Goal: Find contact information: Find contact information

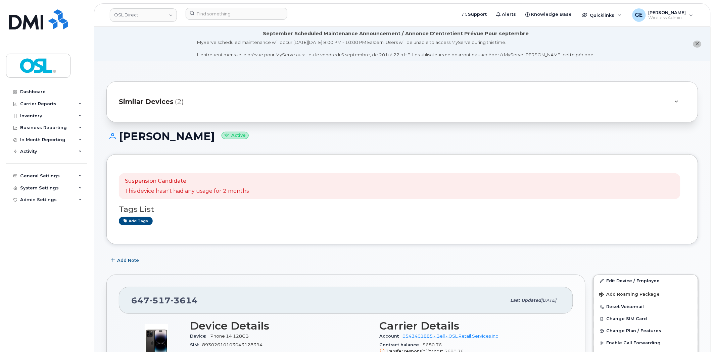
click at [246, 7] on header "OSL Direct Support Alerts Knowledge Base Quicklinks Suspend / Cancel Device Cha…" at bounding box center [402, 14] width 617 height 23
click at [230, 15] on input at bounding box center [237, 14] width 102 height 12
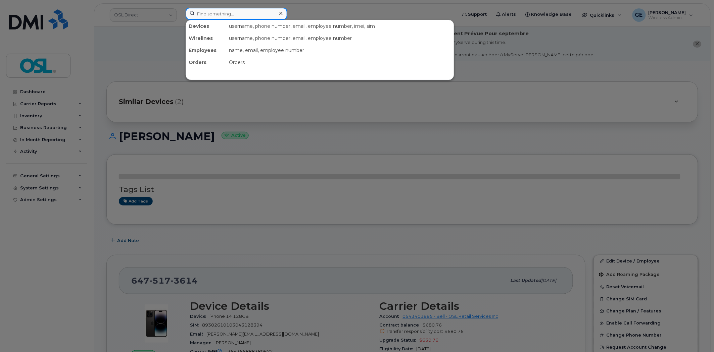
click at [229, 15] on input at bounding box center [237, 14] width 102 height 12
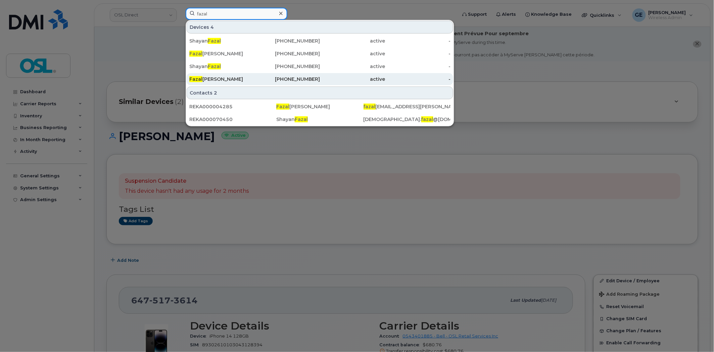
type input "fazal"
click at [227, 78] on div "Fazal Rahel" at bounding box center [221, 79] width 65 height 7
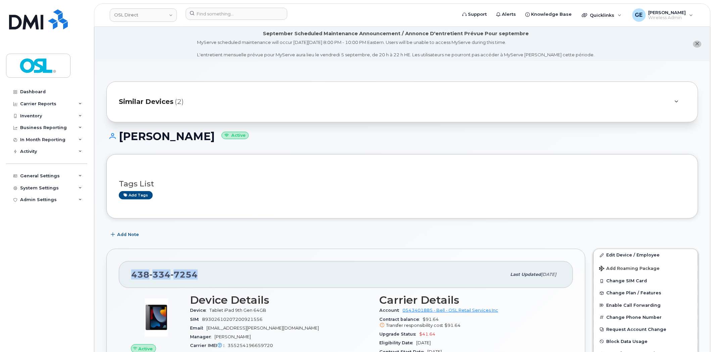
drag, startPoint x: 216, startPoint y: 275, endPoint x: 134, endPoint y: 275, distance: 82.6
click at [134, 275] on div "[PHONE_NUMBER]" at bounding box center [318, 275] width 375 height 14
copy span "[PHONE_NUMBER]"
